Goal: Task Accomplishment & Management: Complete application form

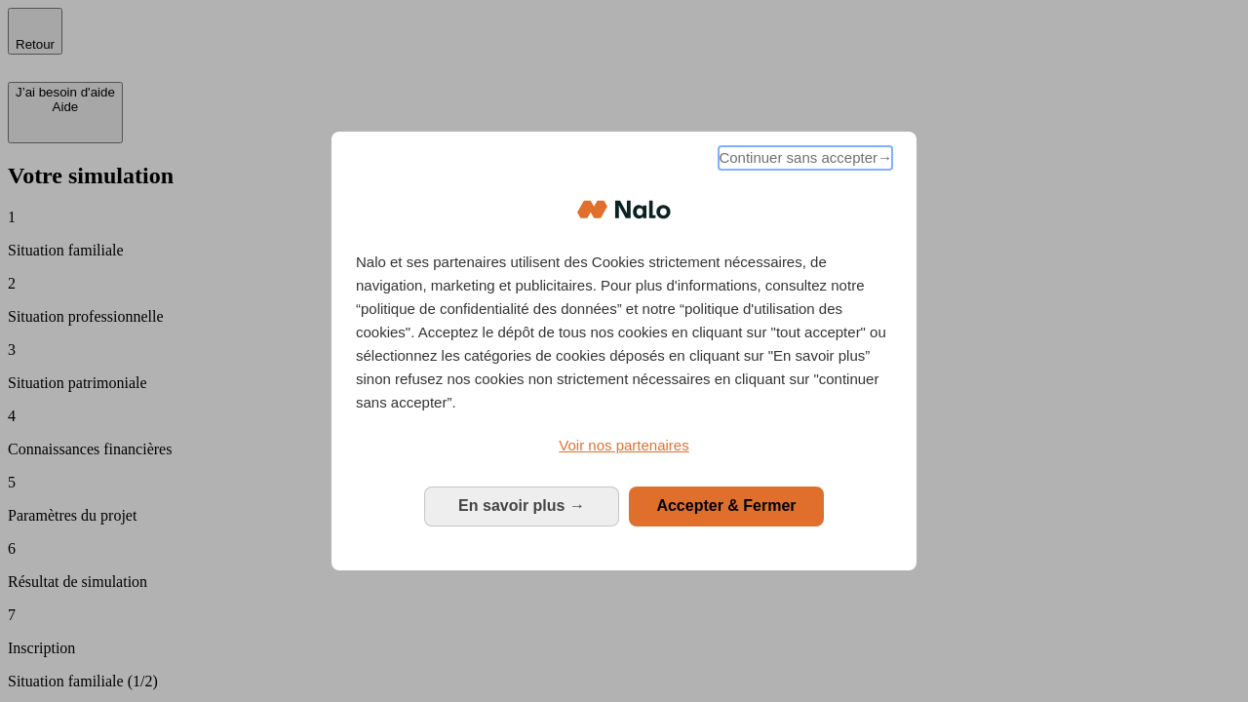
click at [804, 161] on span "Continuer sans accepter →" at bounding box center [806, 157] width 174 height 23
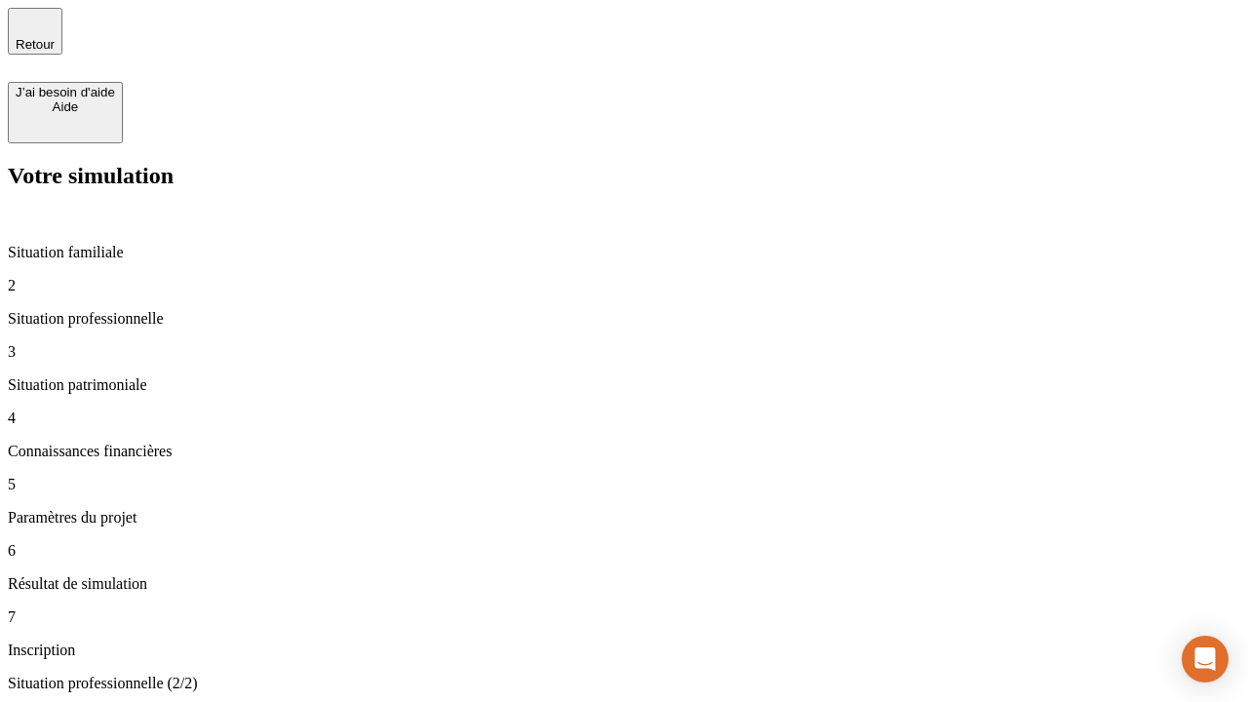
type input "30 000"
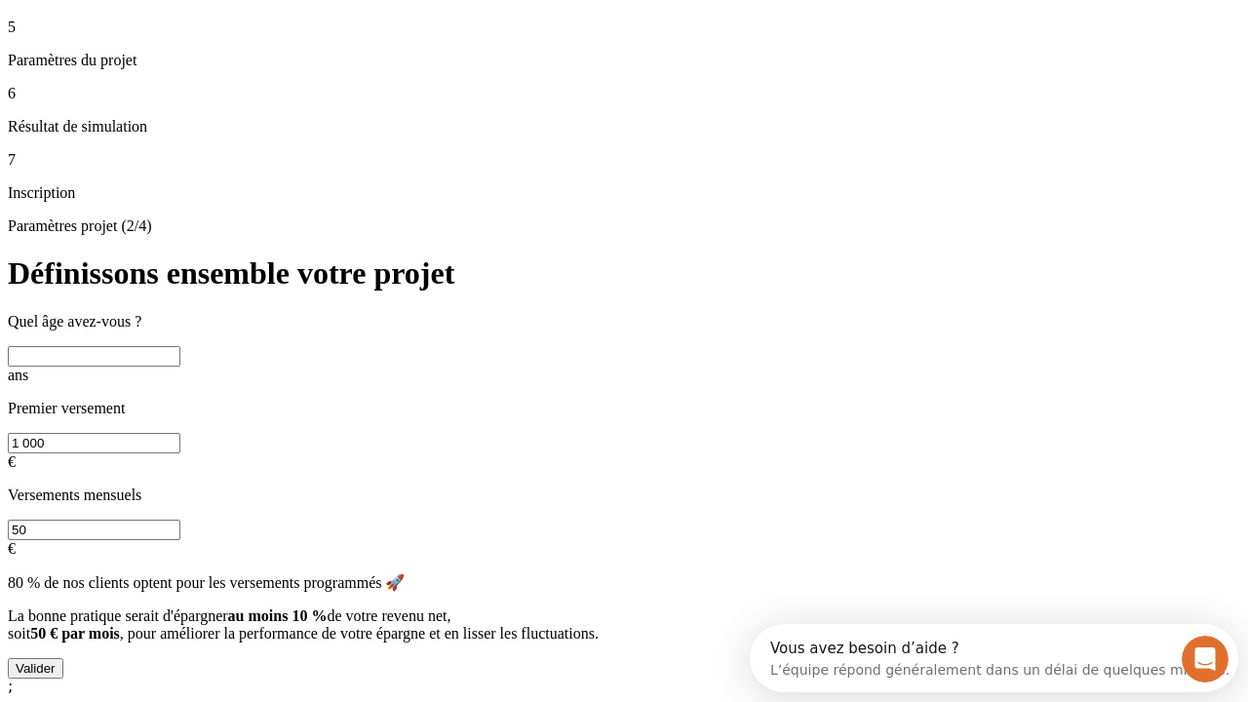
scroll to position [37, 0]
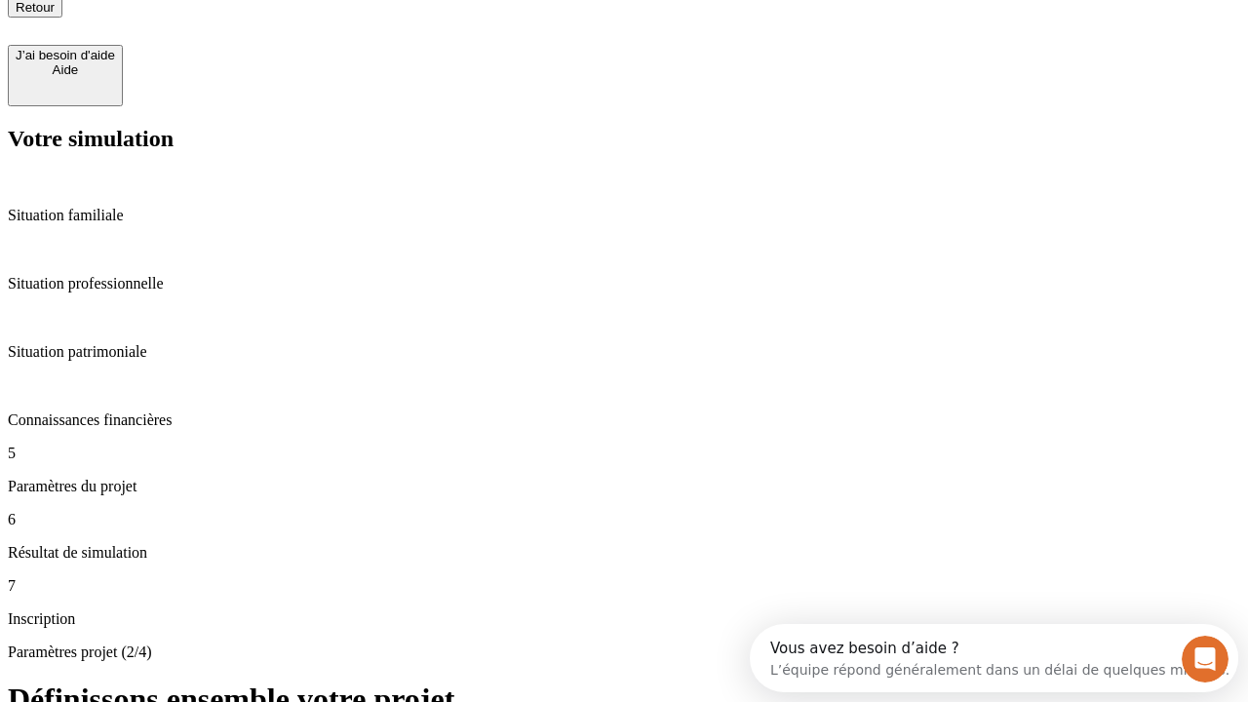
type input "25"
type input "1 000"
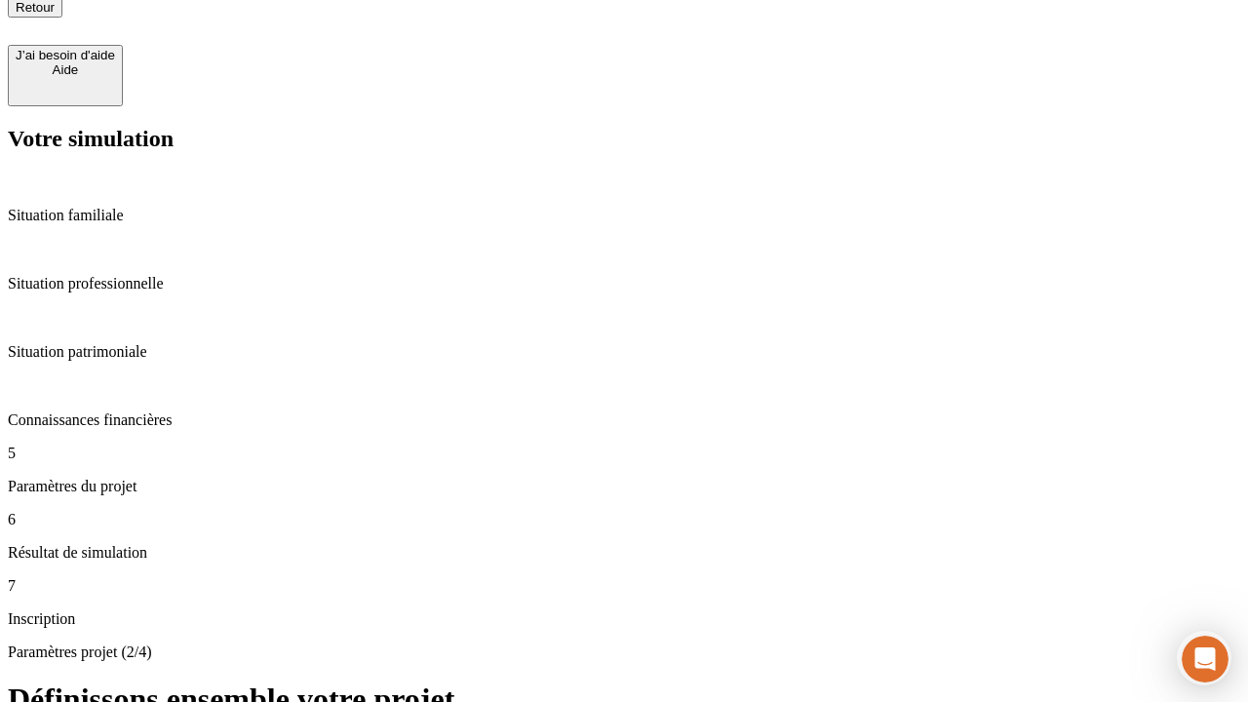
type input "640"
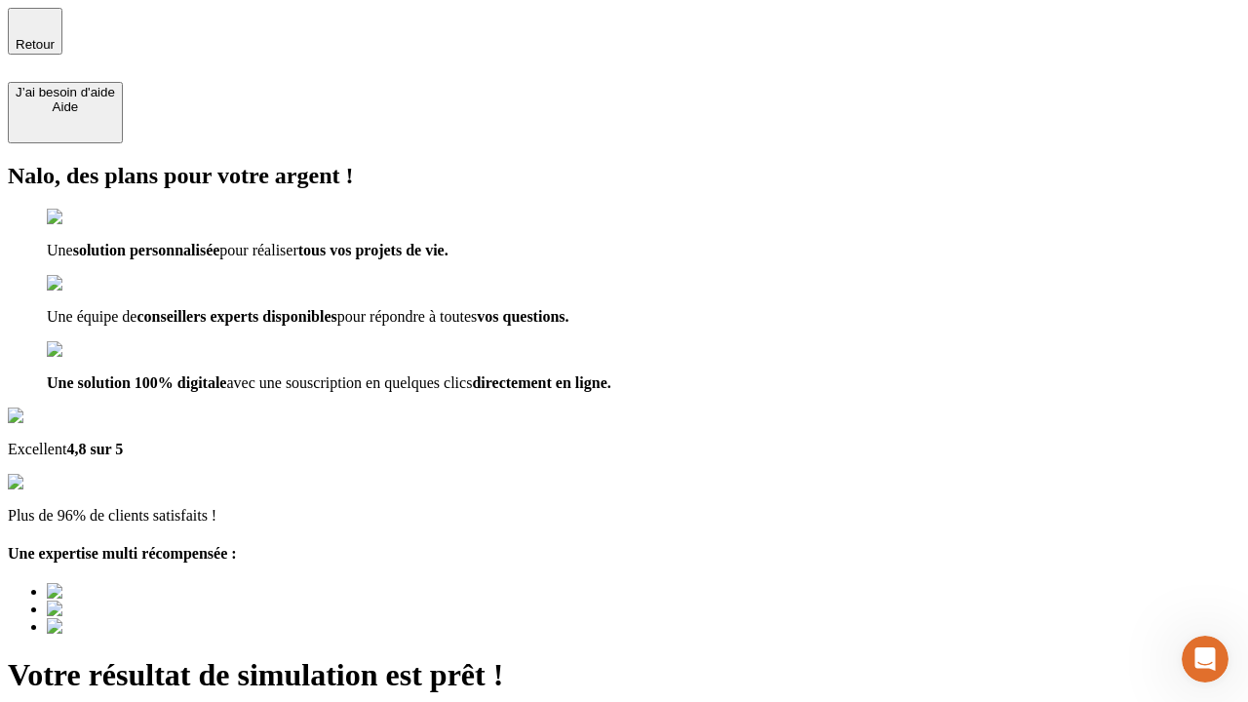
type input "[EMAIL_ADDRESS][PERSON_NAME][DOMAIN_NAME]"
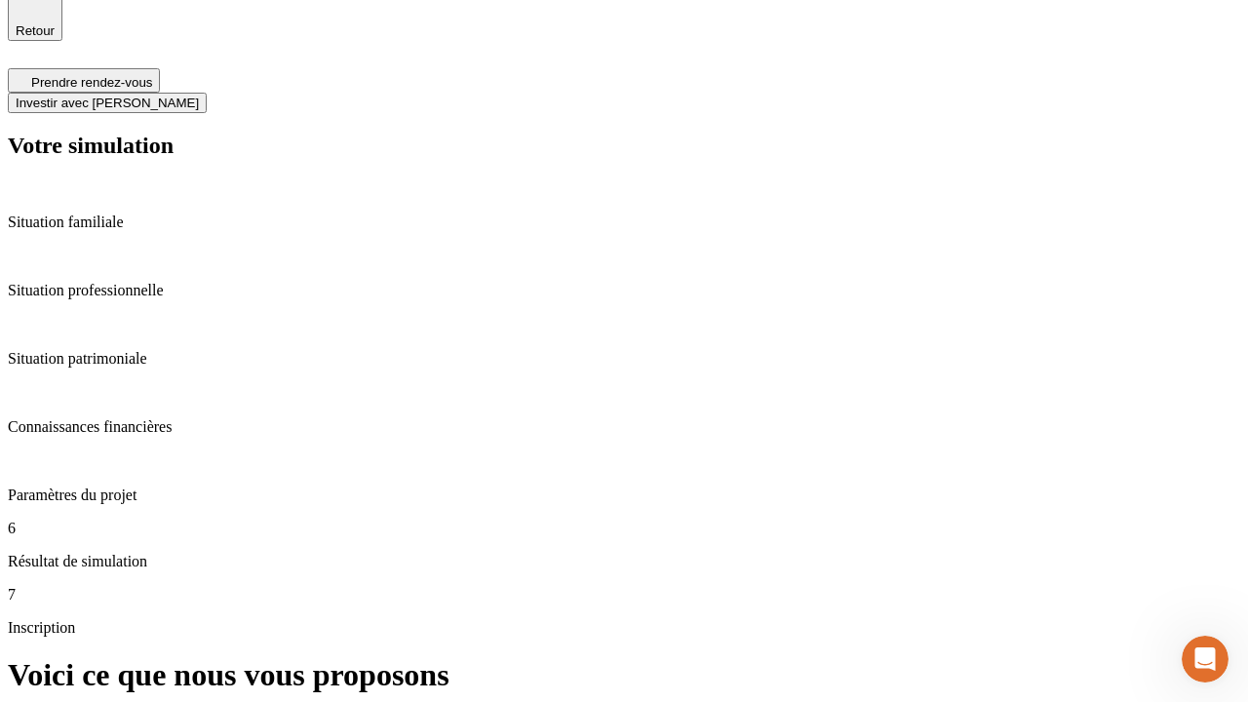
click at [199, 96] on span "Investir avec [PERSON_NAME]" at bounding box center [107, 103] width 183 height 15
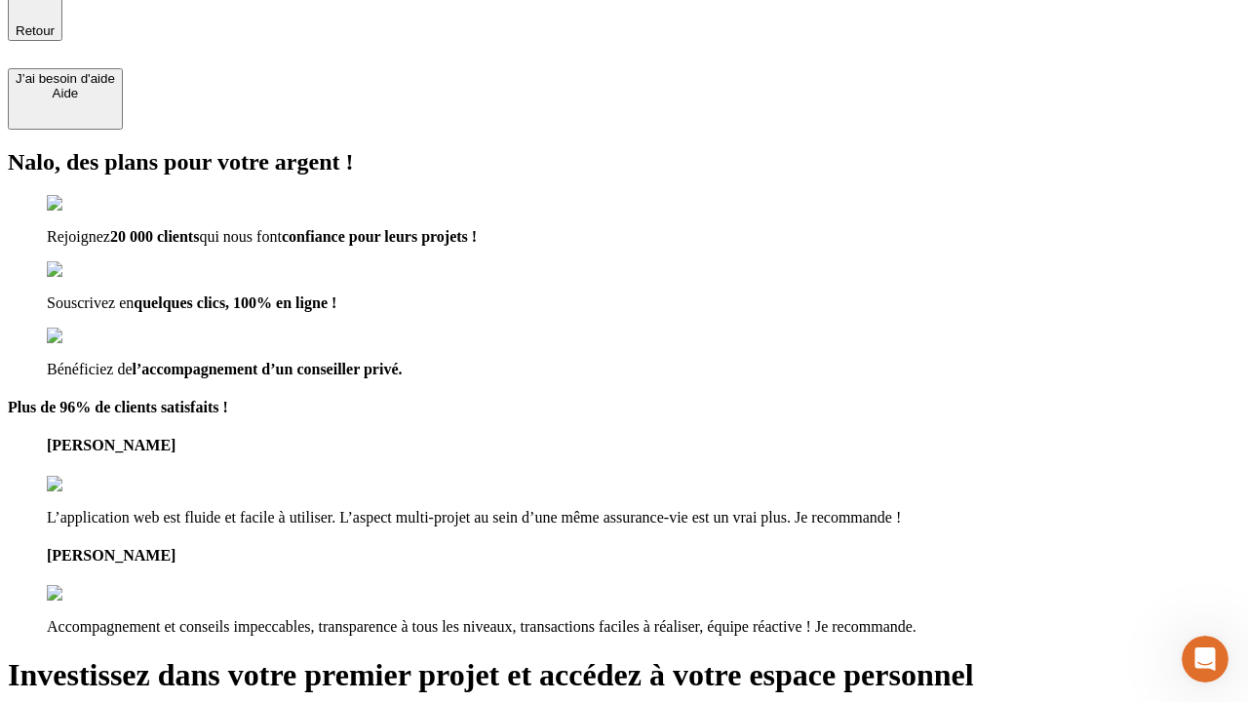
scroll to position [12, 0]
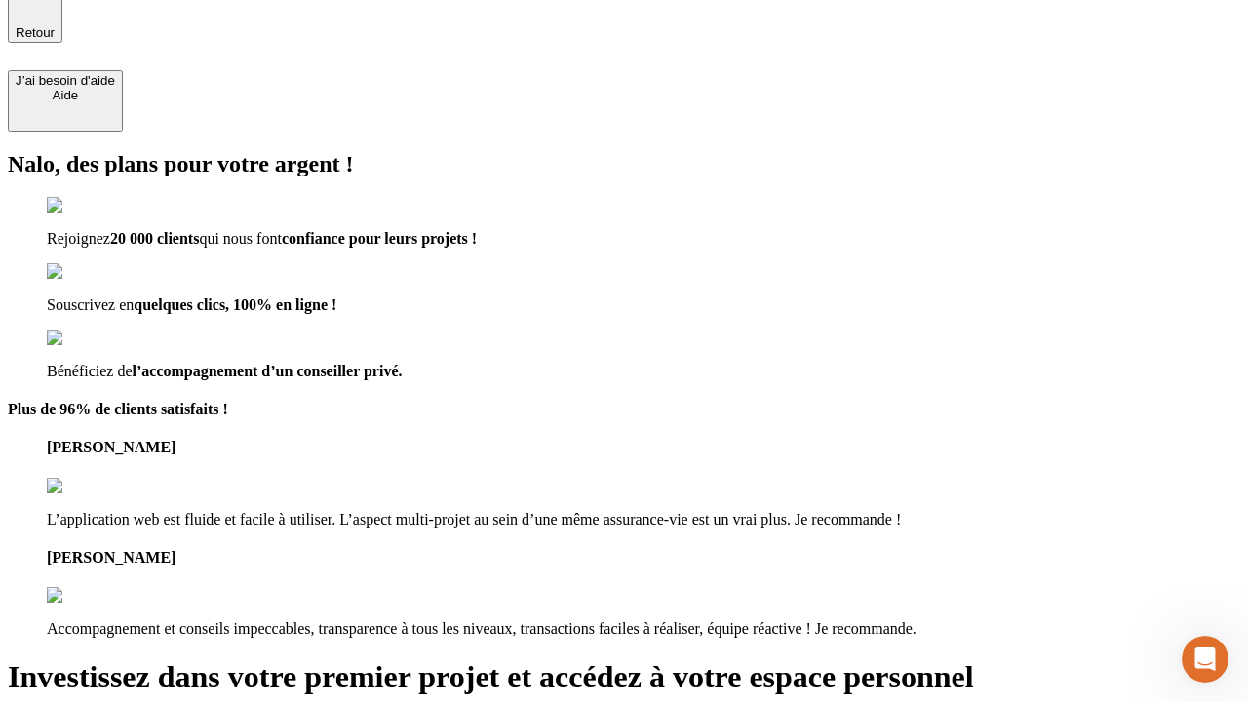
type input "[PERSON_NAME][EMAIL_ADDRESS][DOMAIN_NAME]"
